Goal: Task Accomplishment & Management: Use online tool/utility

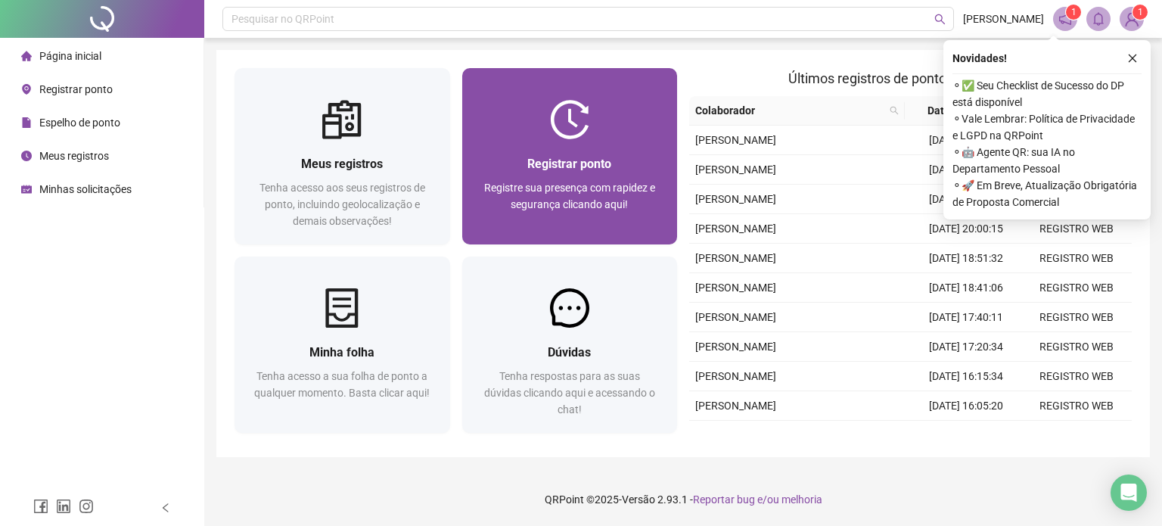
click at [569, 104] on img at bounding box center [569, 119] width 39 height 39
click at [514, 135] on div at bounding box center [570, 119] width 216 height 39
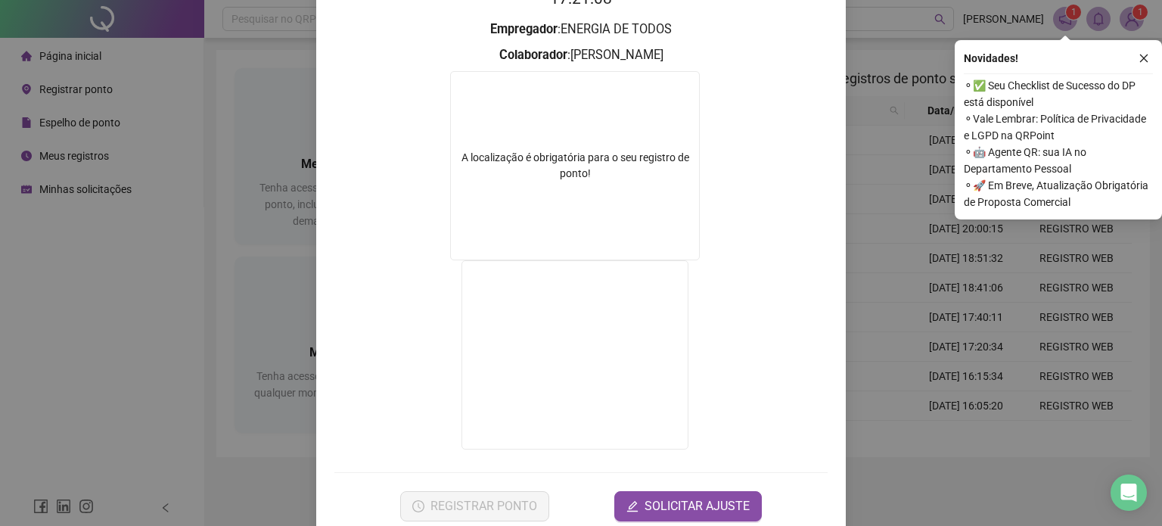
scroll to position [203, 0]
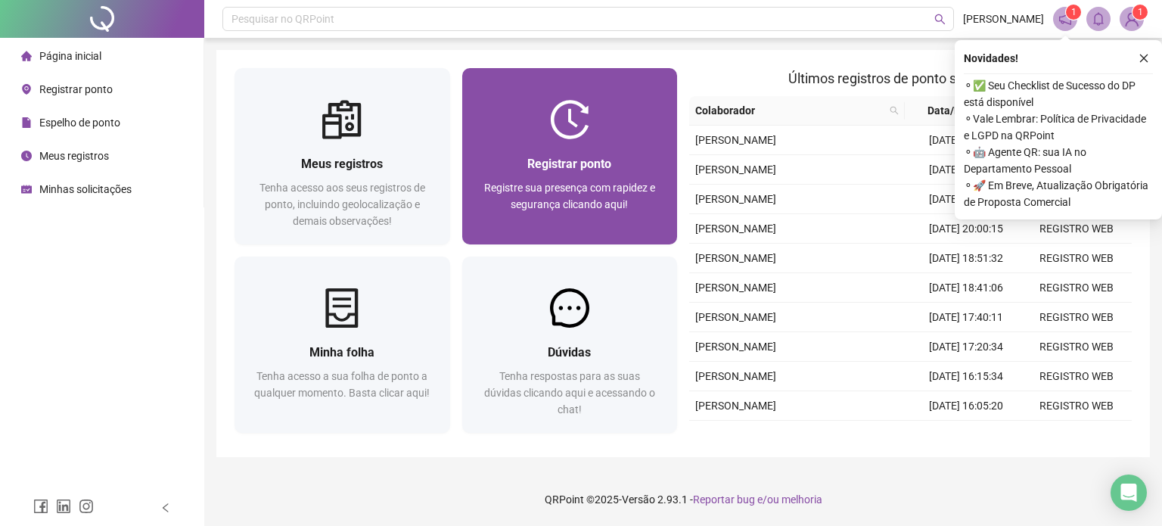
click at [560, 141] on div "Registrar ponto Registre sua presença com rapidez e segurança clicando aqui!" at bounding box center [570, 191] width 216 height 105
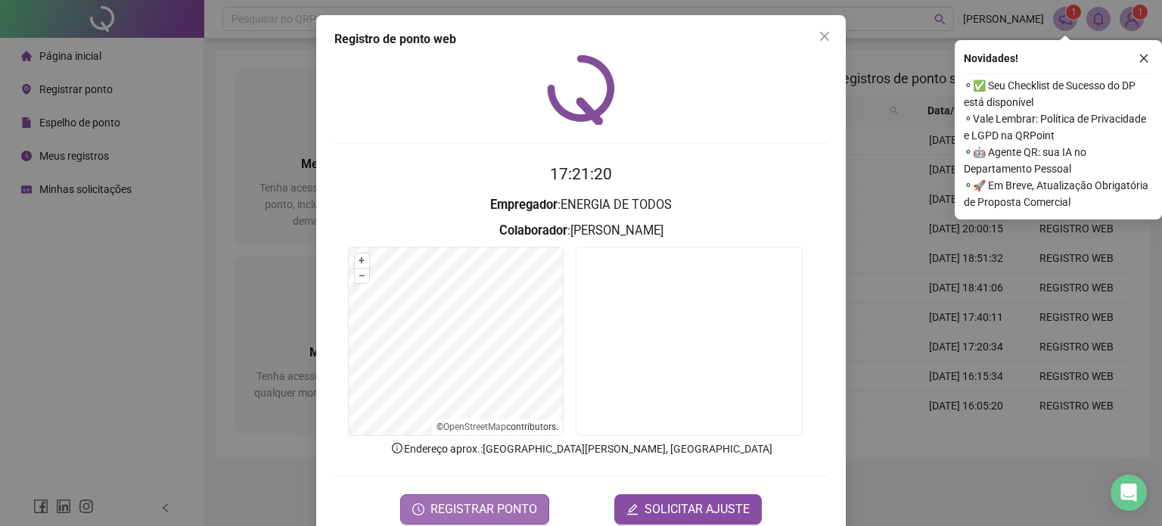
click at [514, 495] on button "REGISTRAR PONTO" at bounding box center [474, 509] width 149 height 30
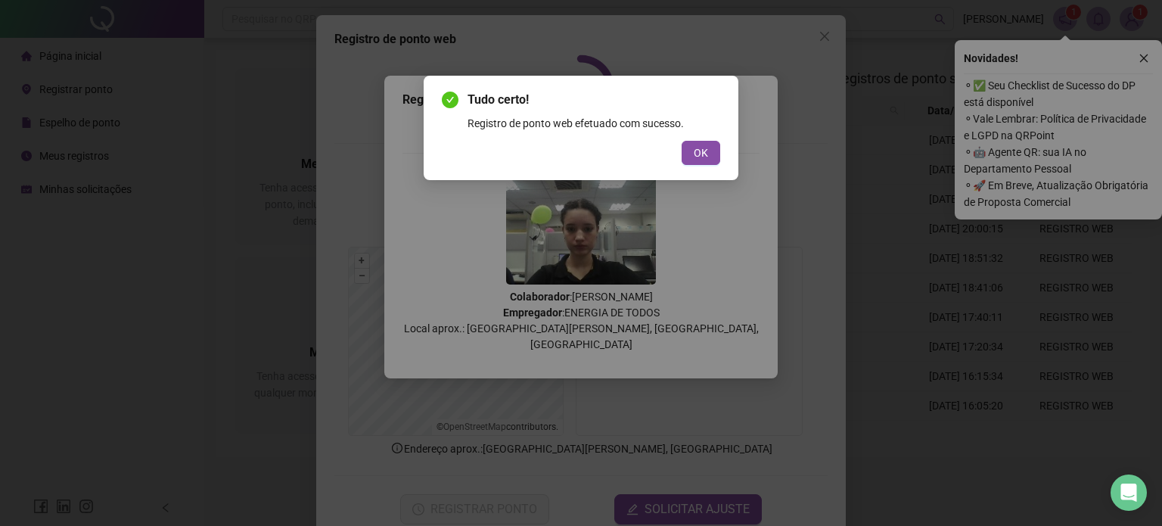
click at [699, 168] on div "Tudo certo! Registro de ponto web efetuado com sucesso. OK" at bounding box center [580, 128] width 315 height 104
click at [705, 160] on span "OK" at bounding box center [700, 152] width 14 height 17
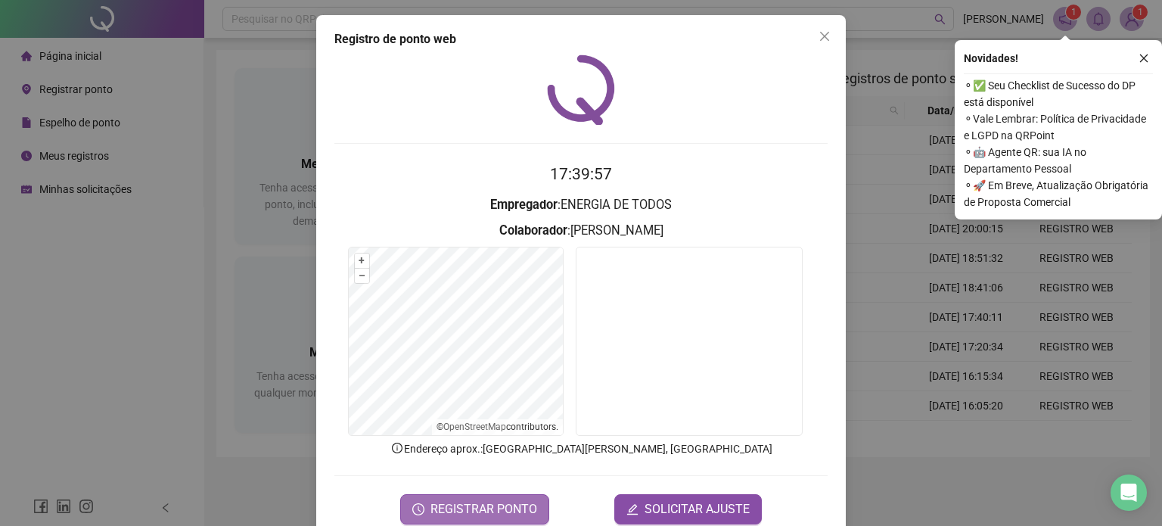
click at [496, 498] on button "REGISTRAR PONTO" at bounding box center [474, 509] width 149 height 30
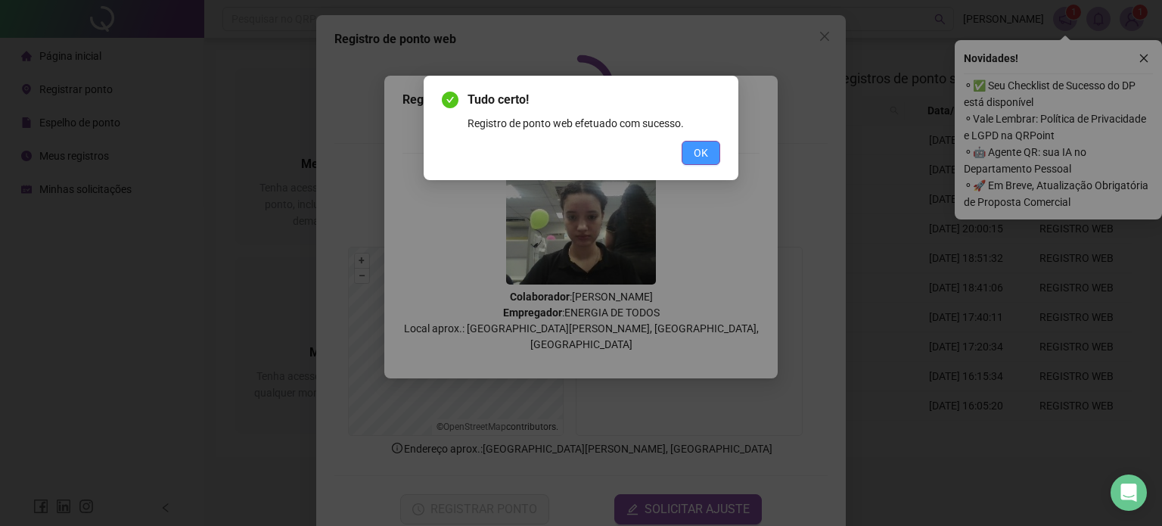
click at [697, 145] on span "OK" at bounding box center [700, 152] width 14 height 17
